Goal: Transaction & Acquisition: Obtain resource

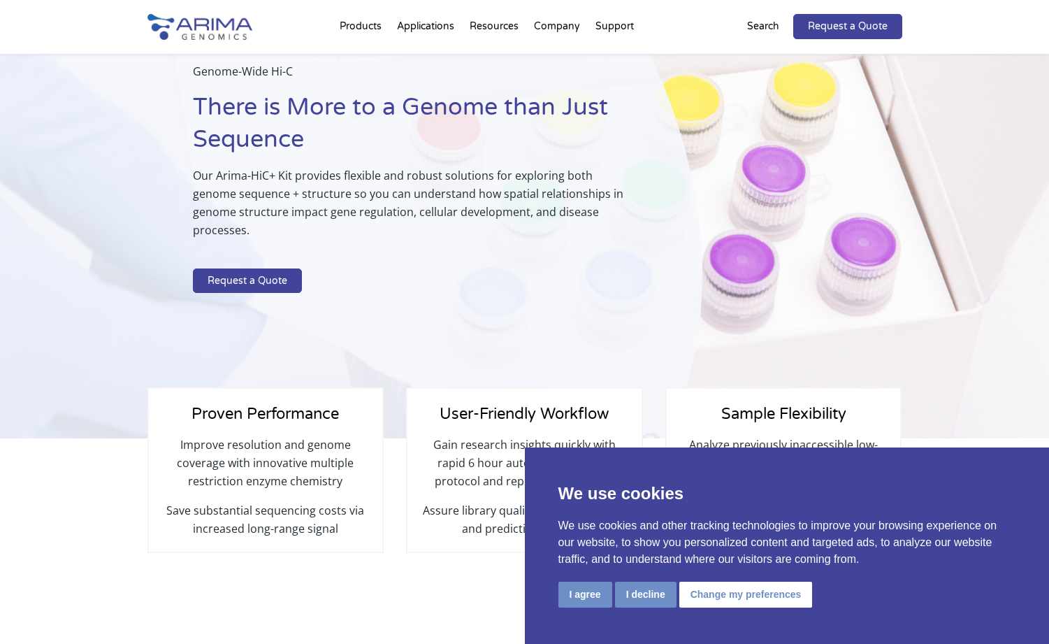
scroll to position [96, 0]
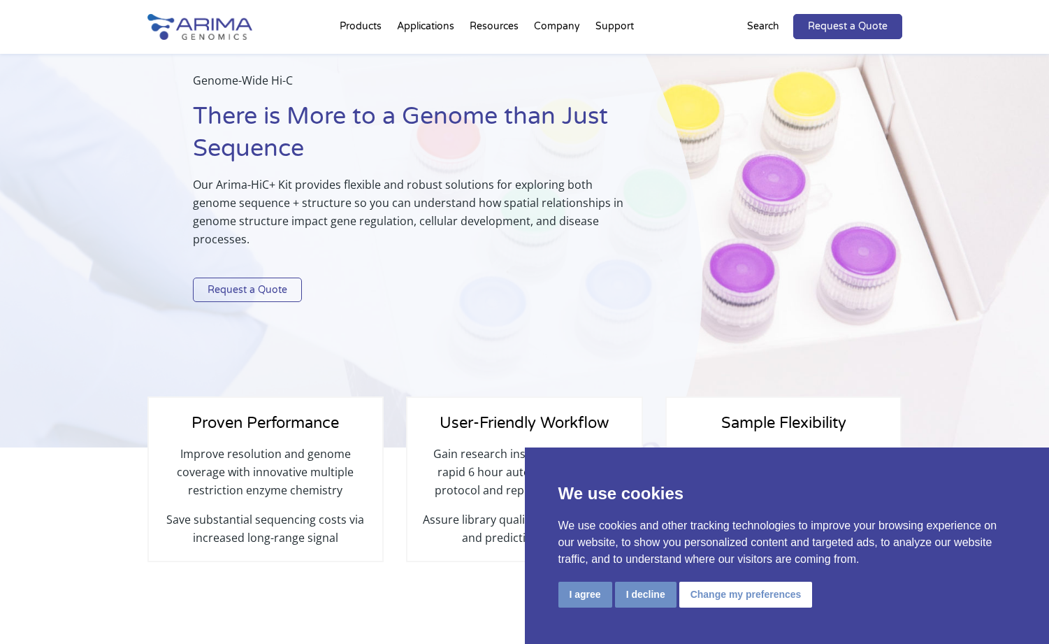
click at [261, 291] on link "Request a Quote" at bounding box center [247, 290] width 109 height 25
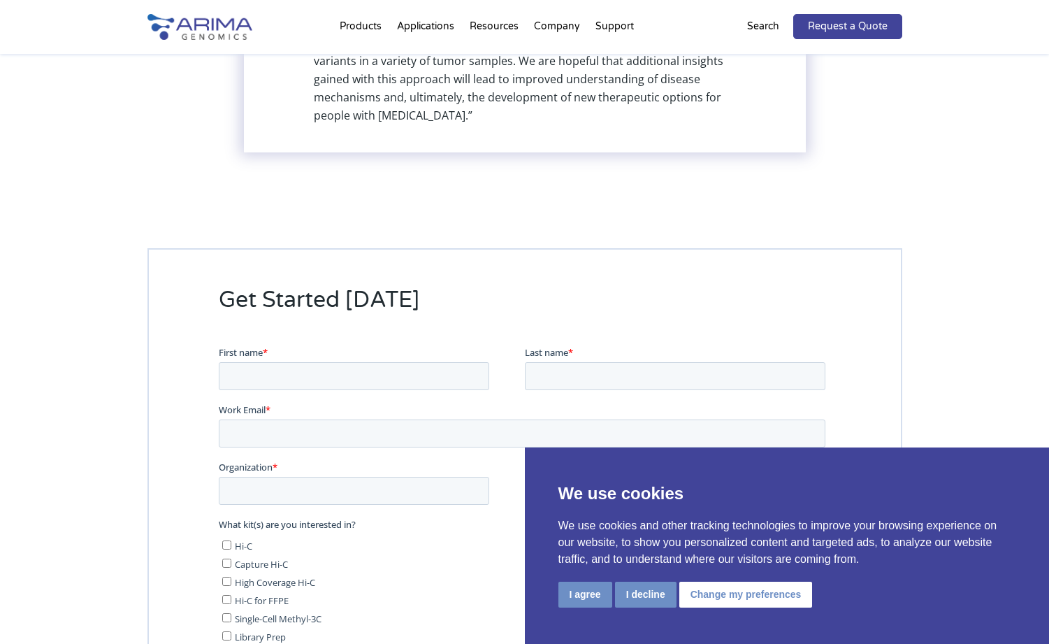
scroll to position [3567, 0]
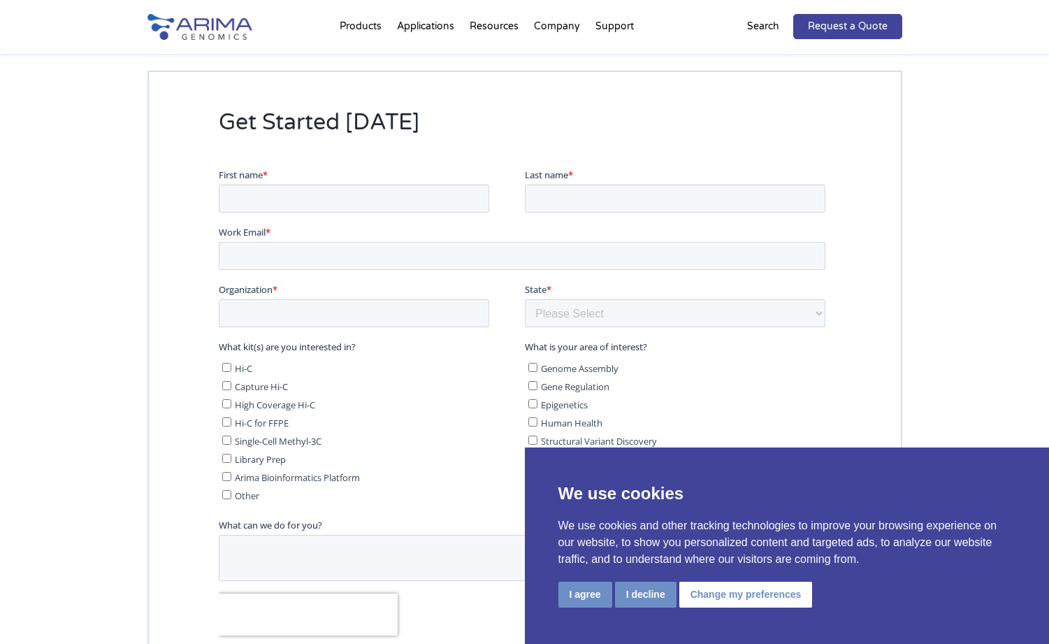
click at [236, 365] on span "Hi-C" at bounding box center [242, 367] width 17 height 13
click at [231, 365] on input "Hi-C" at bounding box center [226, 366] width 9 height 9
checkbox input "true"
click at [224, 382] on input "Capture Hi-C" at bounding box center [226, 384] width 9 height 9
checkbox input "true"
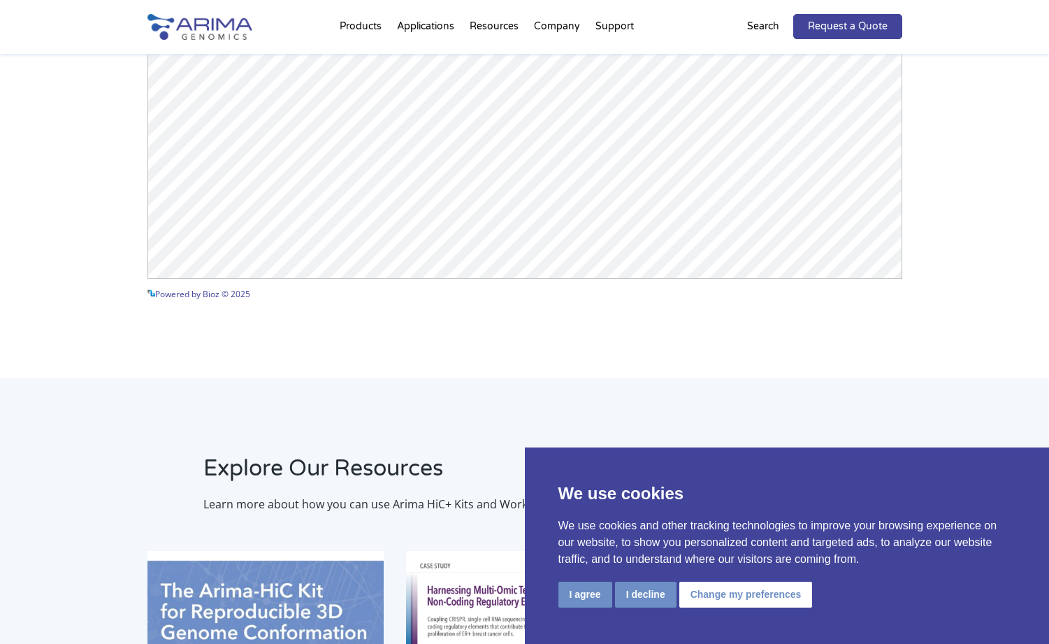
scroll to position [2310, 0]
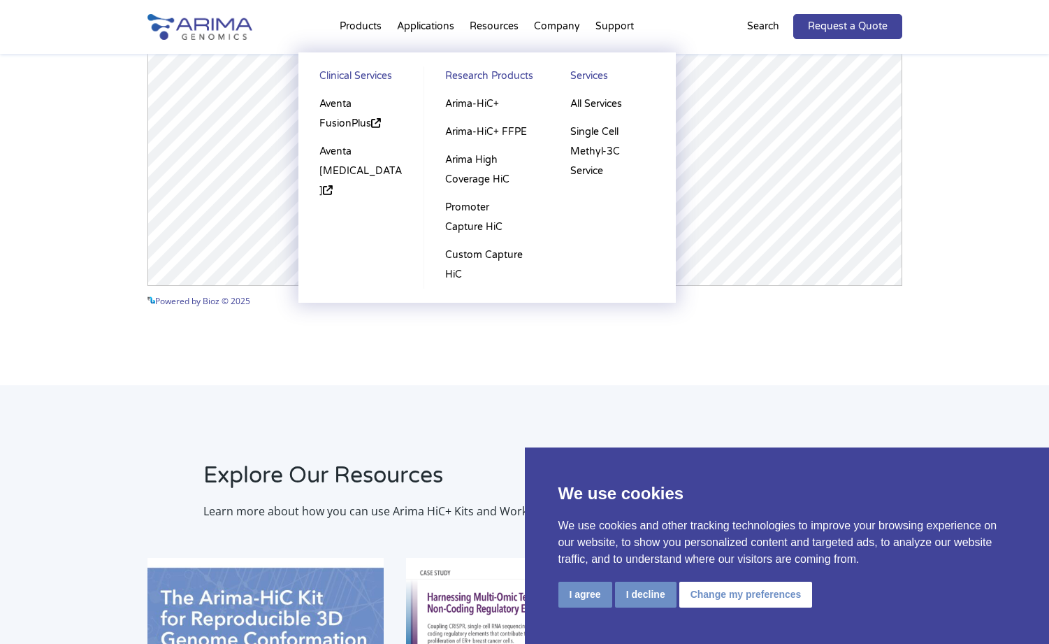
click at [365, 29] on li "Products Clinical Services Aventa FusionPlus Aventa [MEDICAL_DATA] Research Pro…" at bounding box center [360, 30] width 57 height 48
click at [467, 103] on link "Arima-HiC+" at bounding box center [486, 104] width 97 height 28
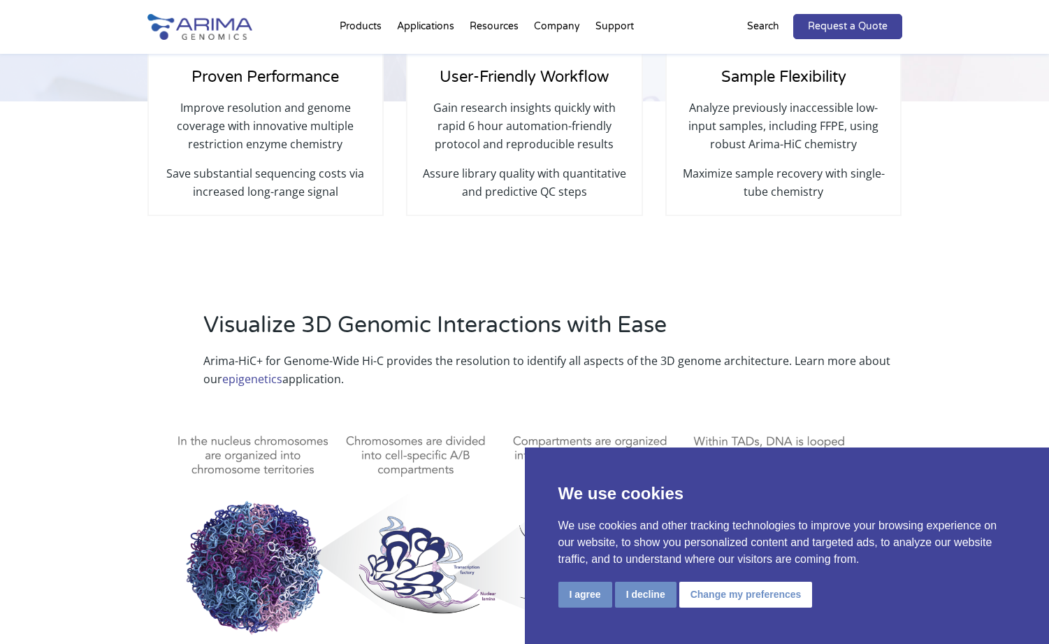
scroll to position [413, 0]
click at [598, 594] on button "I agree" at bounding box center [586, 595] width 54 height 26
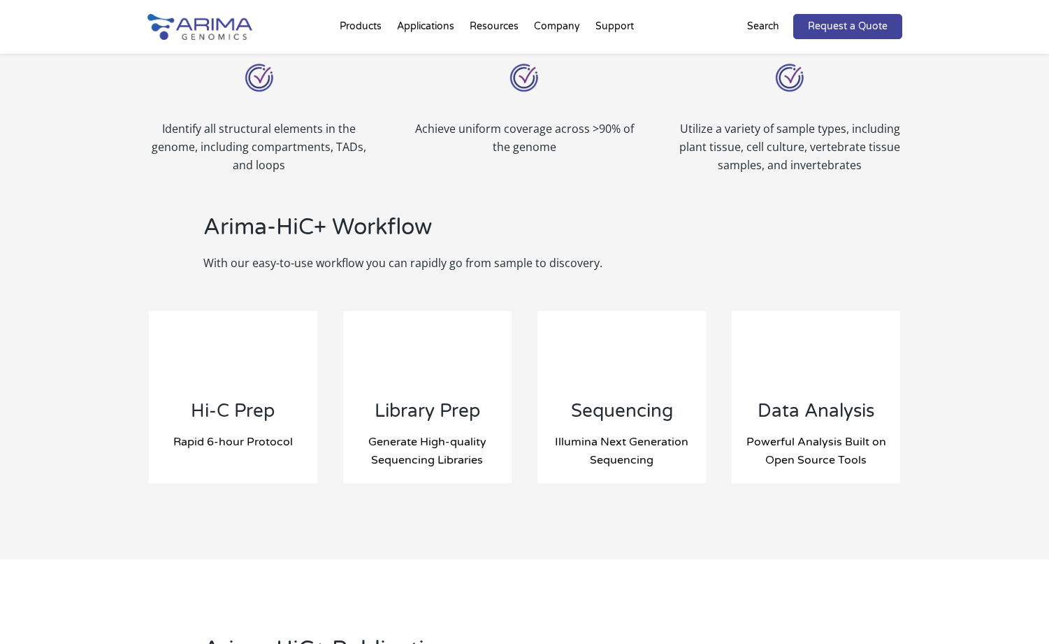
scroll to position [1349, 0]
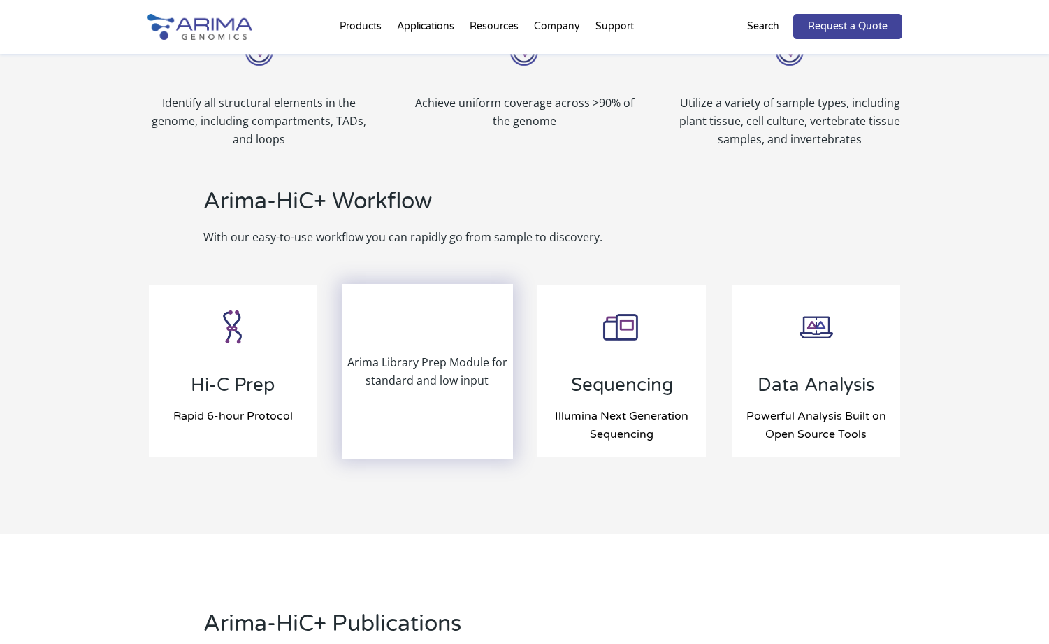
click at [404, 359] on p "Arima Library Prep Module for standard and low input" at bounding box center [427, 371] width 169 height 36
click at [396, 353] on p "Arima Library Prep Module for standard and low input" at bounding box center [427, 371] width 169 height 36
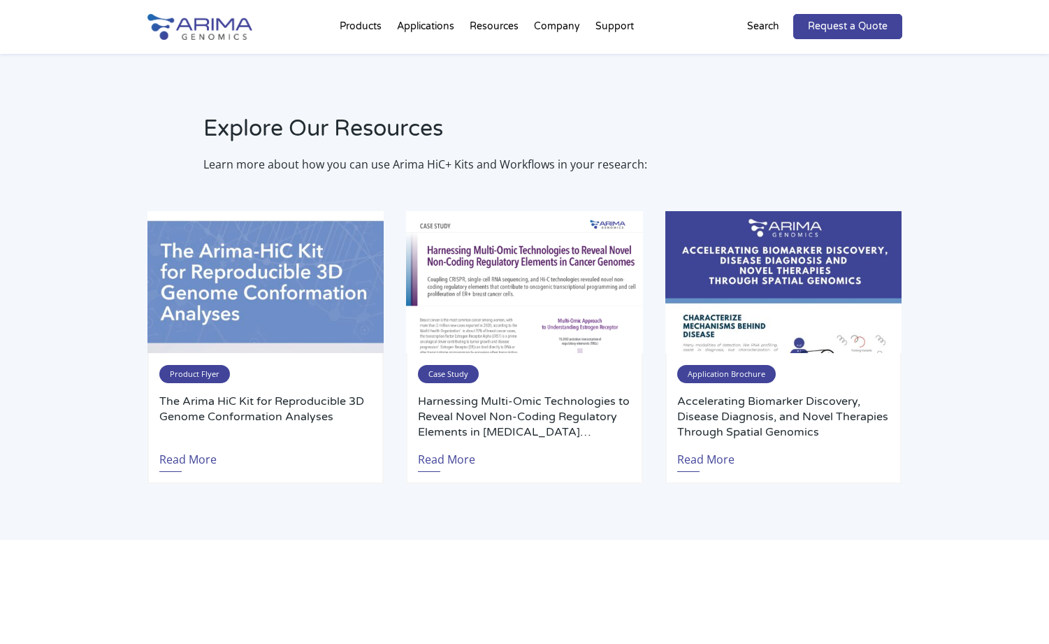
scroll to position [2709, 0]
